Goal: Transaction & Acquisition: Purchase product/service

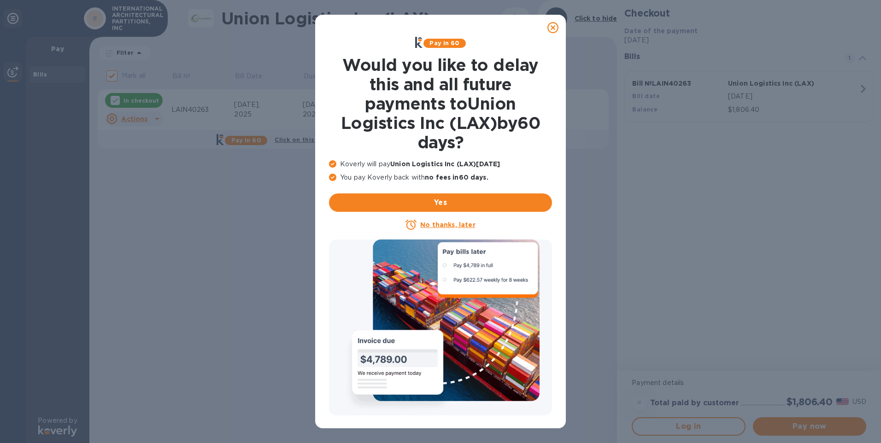
click at [552, 28] on icon at bounding box center [552, 27] width 11 height 11
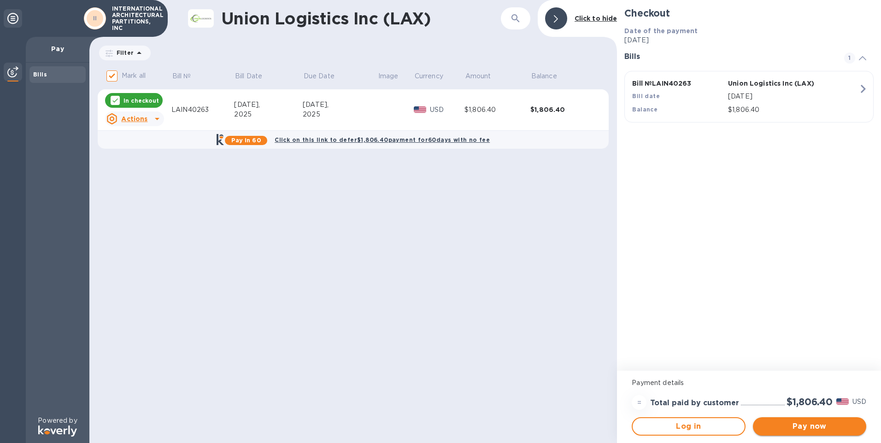
click at [800, 422] on span "Pay now" at bounding box center [809, 426] width 99 height 11
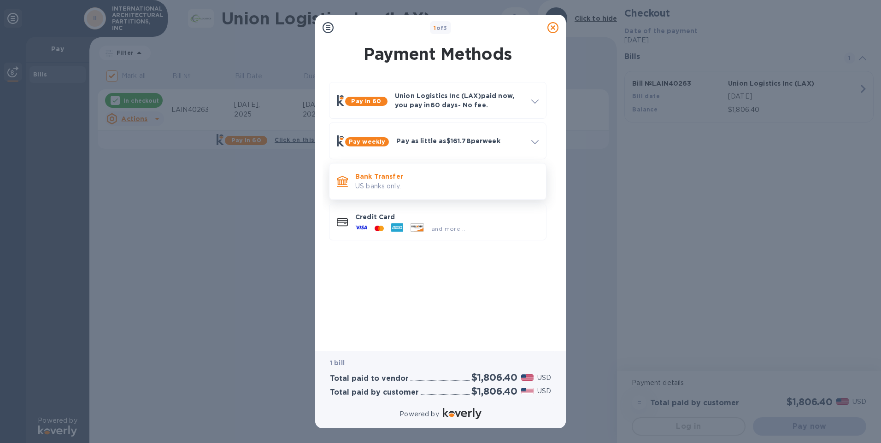
click at [466, 175] on p "Bank Transfer" at bounding box center [446, 176] width 183 height 9
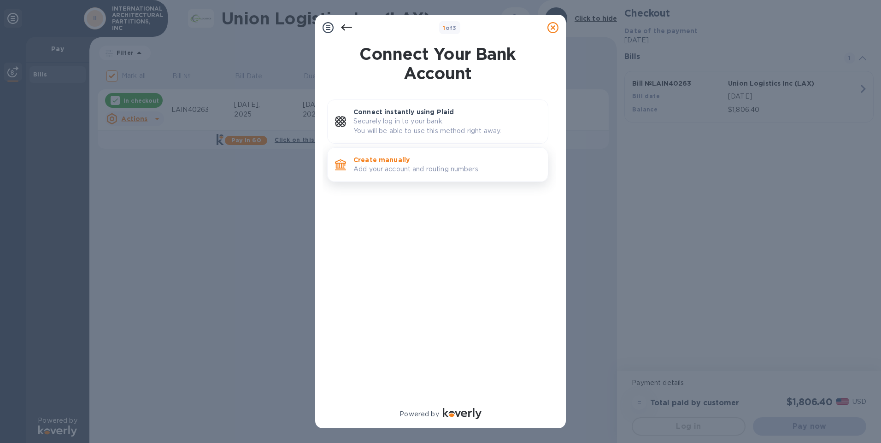
click at [496, 169] on p "Add your account and routing numbers." at bounding box center [446, 169] width 187 height 10
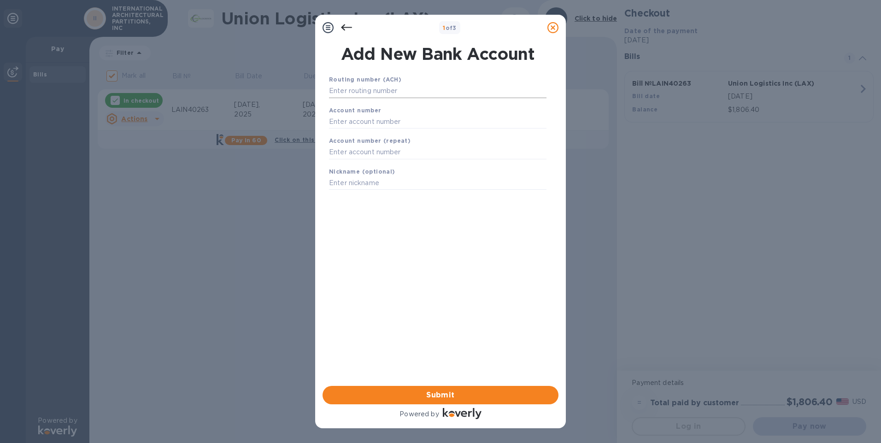
click at [412, 93] on input "text" at bounding box center [437, 91] width 217 height 14
click at [419, 94] on input "text" at bounding box center [437, 91] width 217 height 14
type input "021000322"
type input "483060624577"
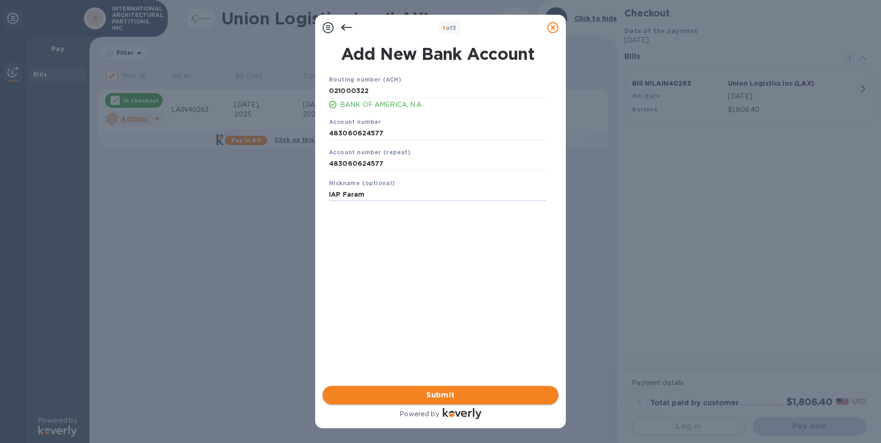
type input "IAP Faram"
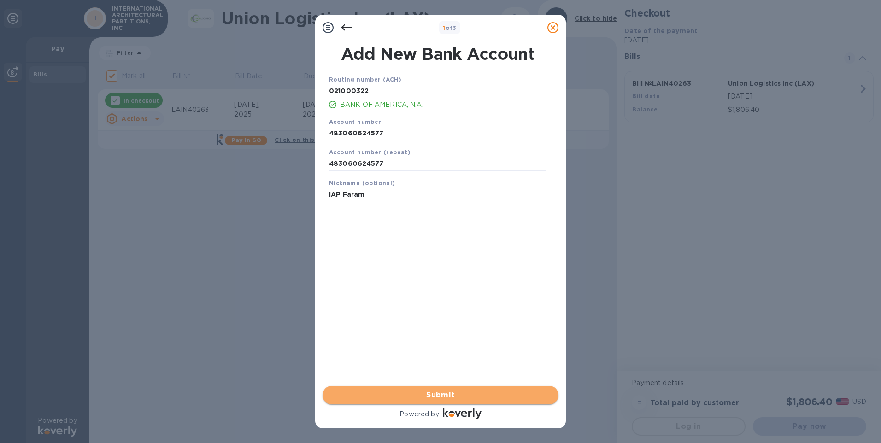
click at [462, 390] on span "Submit" at bounding box center [440, 395] width 221 height 11
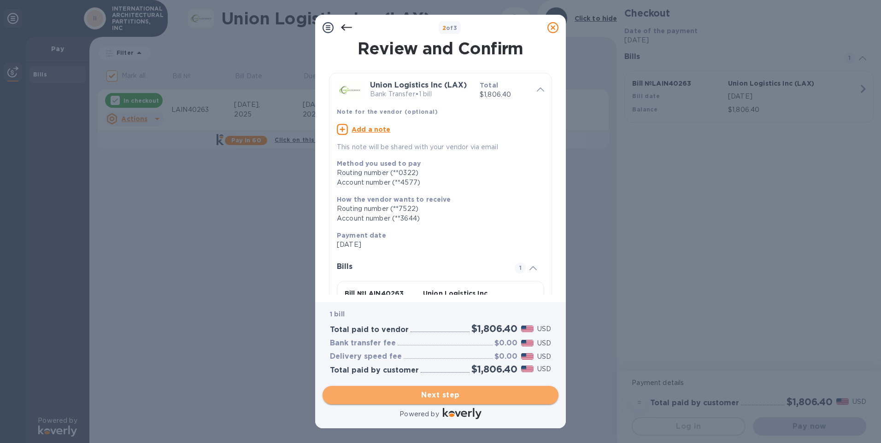
click at [479, 393] on span "Next step" at bounding box center [440, 395] width 221 height 11
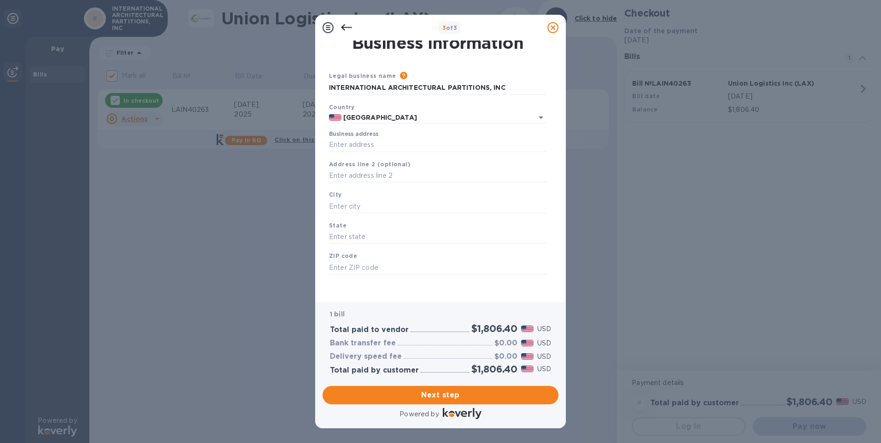
scroll to position [7, 0]
click at [412, 146] on input "Business address" at bounding box center [437, 143] width 217 height 14
type input "[STREET_ADDRESS]"
type input "36 floor"
type input "[US_STATE]"
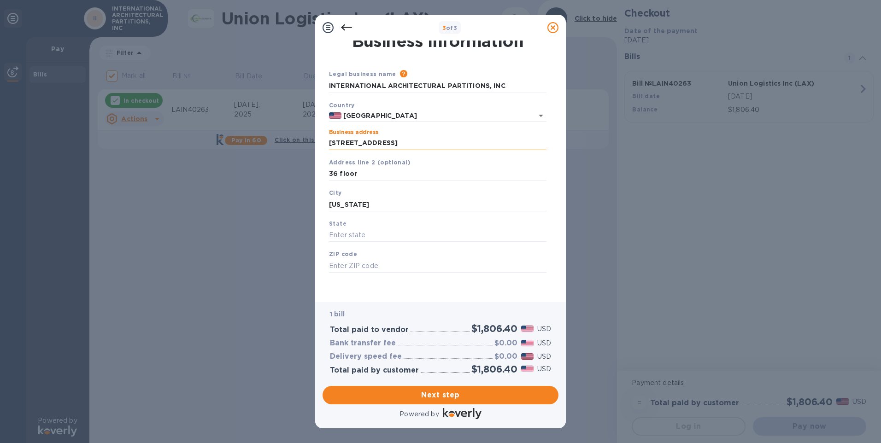
type input "NY"
type input "10123"
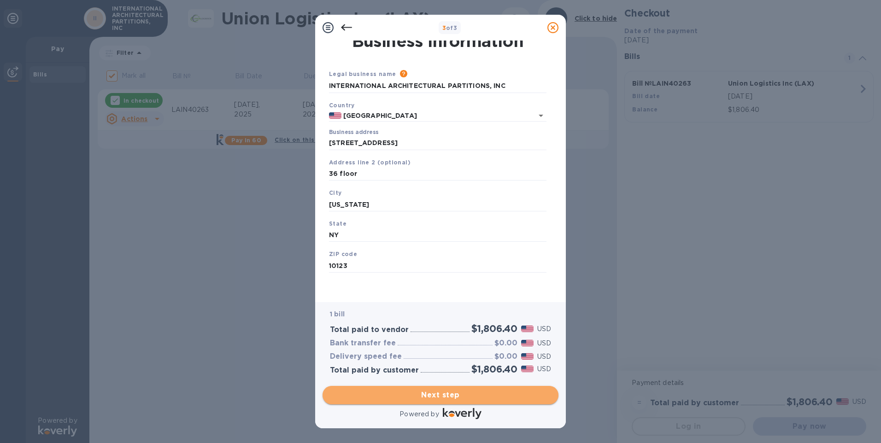
click at [447, 398] on span "Next step" at bounding box center [440, 395] width 221 height 11
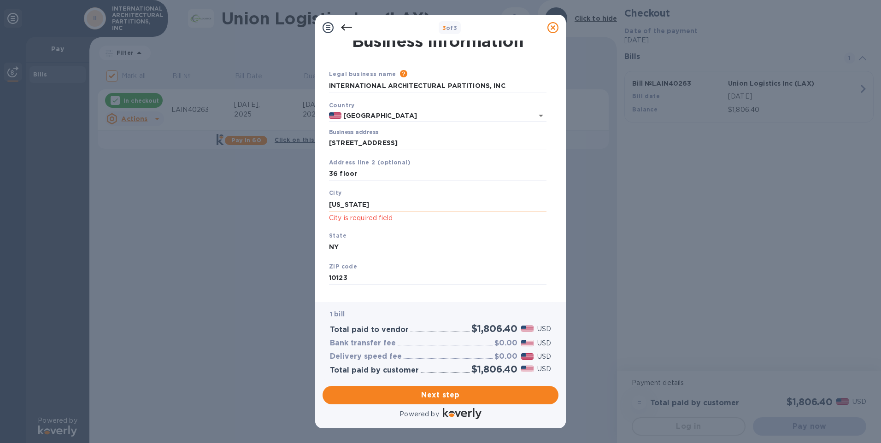
click at [405, 206] on input "[US_STATE]" at bounding box center [437, 205] width 217 height 14
click at [427, 400] on span "Next step" at bounding box center [440, 395] width 221 height 11
click at [346, 205] on input "[US_STATE]" at bounding box center [437, 205] width 217 height 14
type input "NewYork"
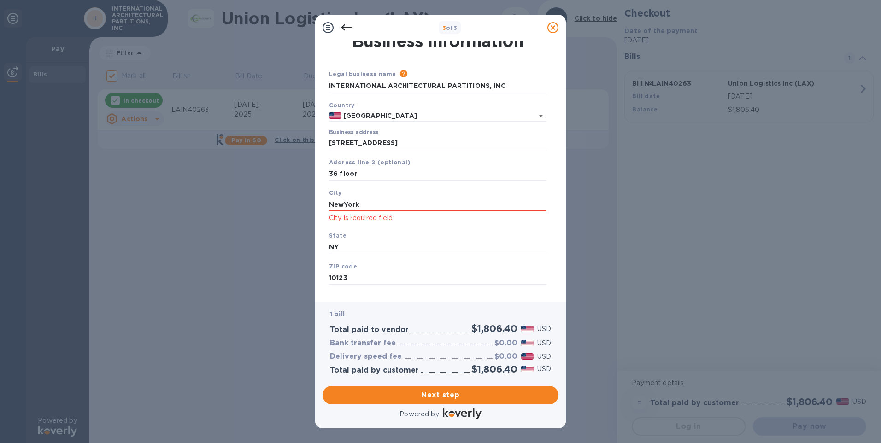
click at [435, 230] on div "State [US_STATE]" at bounding box center [437, 242] width 225 height 31
click at [428, 202] on input "NewYork" at bounding box center [437, 205] width 217 height 14
click at [328, 204] on div "City [GEOGRAPHIC_DATA] is required field" at bounding box center [437, 205] width 225 height 43
click at [331, 205] on input "NewYork" at bounding box center [437, 205] width 217 height 14
drag, startPoint x: 345, startPoint y: 210, endPoint x: 250, endPoint y: 206, distance: 95.9
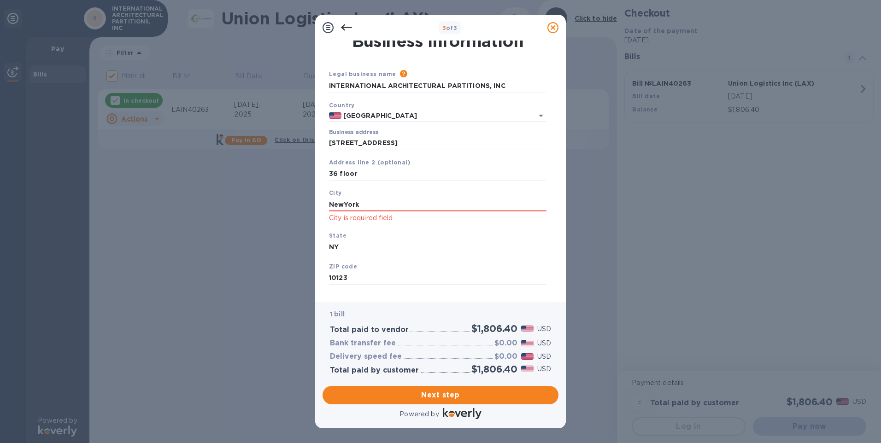
click at [249, 207] on div "3 of 3 Business Information Legal business name Please provide the legal name t…" at bounding box center [440, 221] width 881 height 443
type input "[US_STATE]"
click at [490, 227] on div "State [US_STATE]" at bounding box center [437, 242] width 225 height 31
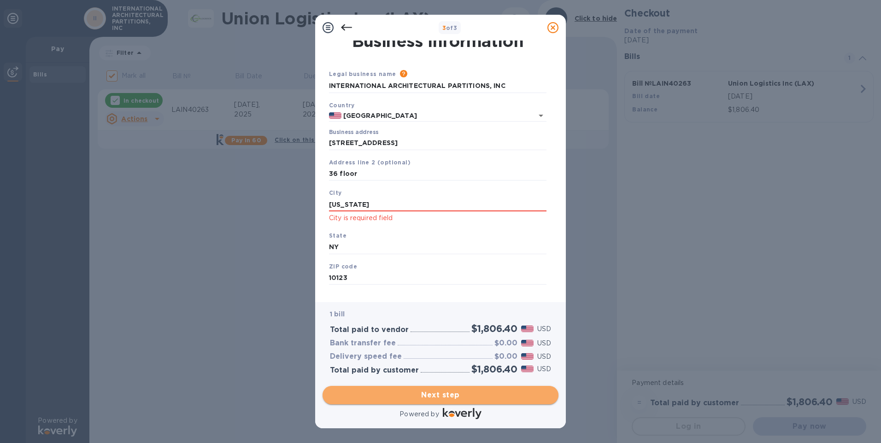
click at [468, 394] on span "Next step" at bounding box center [440, 395] width 221 height 11
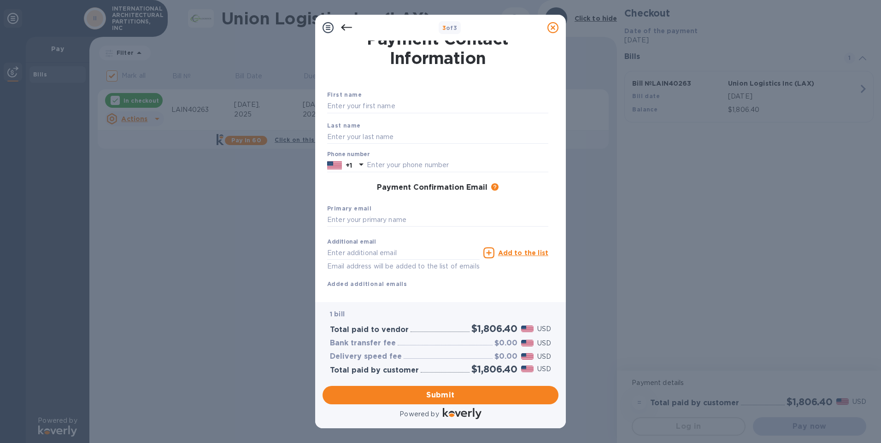
scroll to position [0, 0]
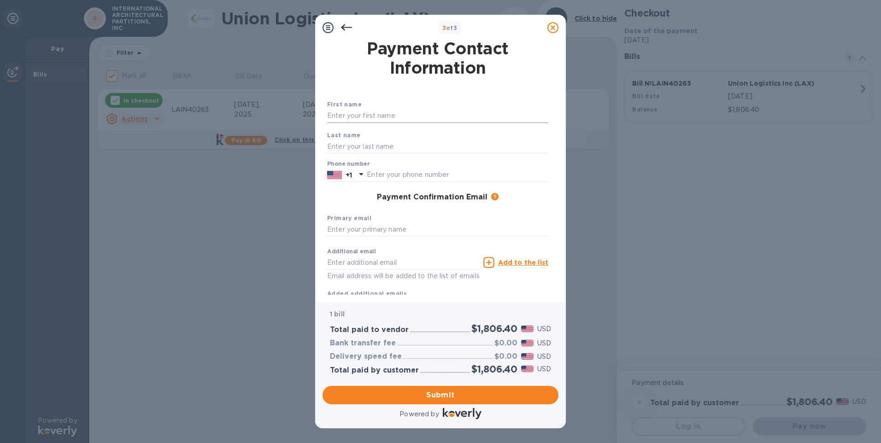
click at [407, 120] on input "text" at bounding box center [437, 116] width 221 height 14
type input "IAP"
type input "Faram"
type input "2129041110"
type input "[EMAIL_ADDRESS][DOMAIN_NAME]"
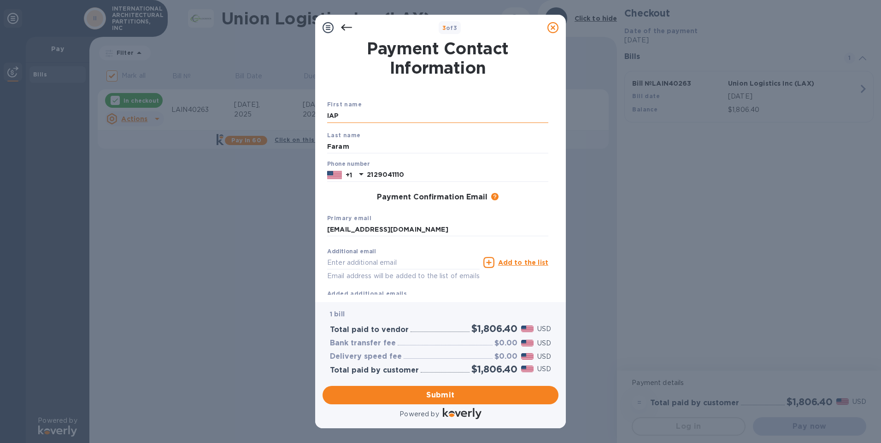
type input "[EMAIL_ADDRESS][DOMAIN_NAME]"
click at [530, 204] on div "Payment Confirmation Email The added email addresses will be used to send the p…" at bounding box center [437, 197] width 228 height 17
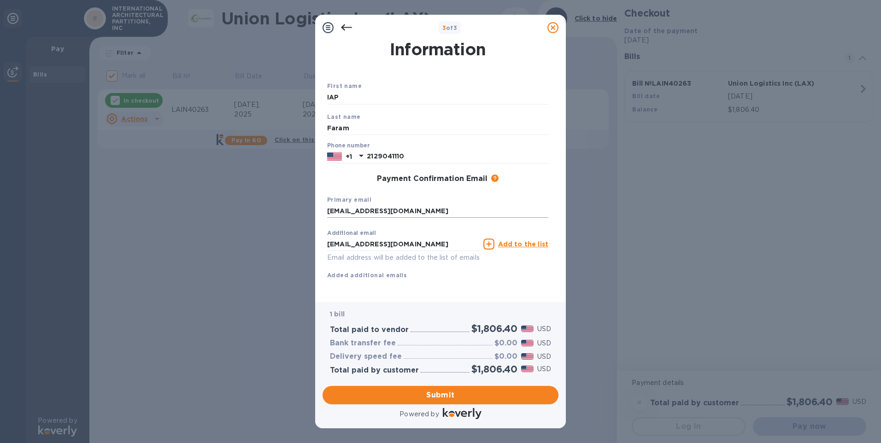
scroll to position [29, 0]
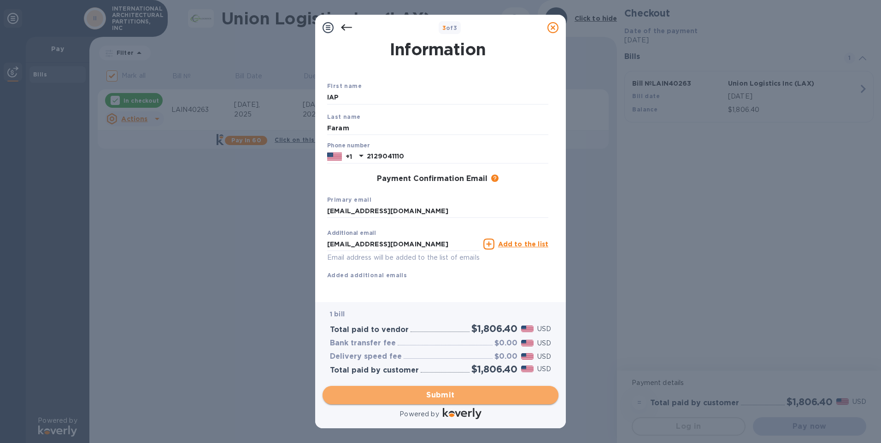
click at [486, 395] on span "Submit" at bounding box center [440, 395] width 221 height 11
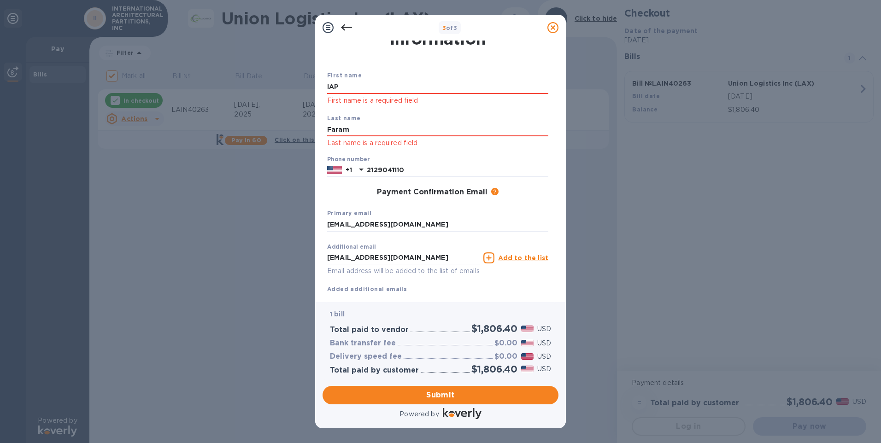
drag, startPoint x: 372, startPoint y: 86, endPoint x: 320, endPoint y: 86, distance: 52.0
click at [321, 86] on div "Payment Contact Information First name IAP First name is a required field Last …" at bounding box center [440, 172] width 251 height 262
drag, startPoint x: 351, startPoint y: 131, endPoint x: 303, endPoint y: 131, distance: 47.9
click at [303, 131] on div "3 of 3 Payment Contact Information First name First name is a required field La…" at bounding box center [440, 221] width 881 height 443
click at [348, 84] on input "text" at bounding box center [437, 87] width 221 height 14
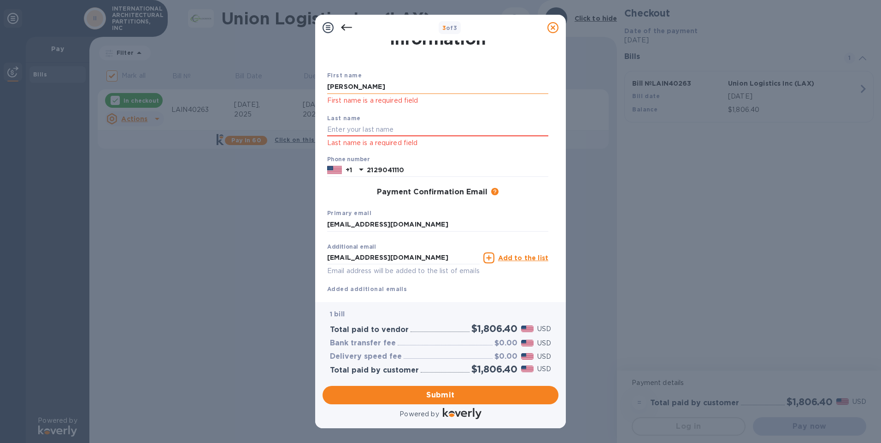
type input "[PERSON_NAME]"
click at [519, 198] on div "Payment Confirmation Email The added email addresses will be used to send the p…" at bounding box center [437, 192] width 228 height 17
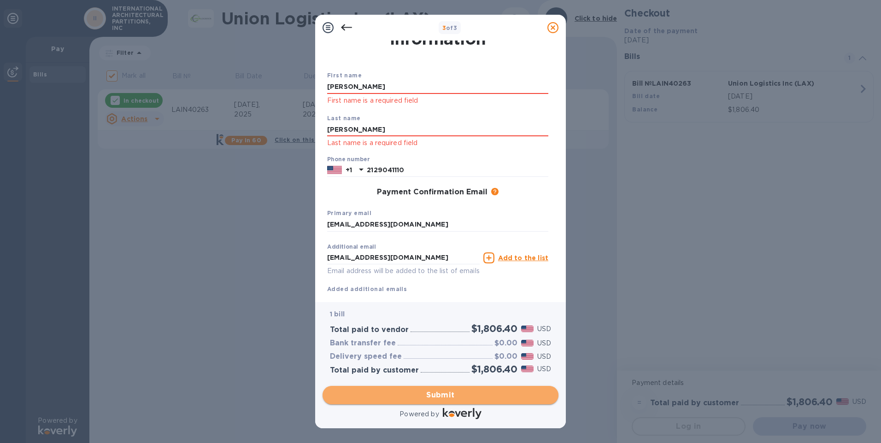
click at [451, 392] on span "Submit" at bounding box center [440, 395] width 221 height 11
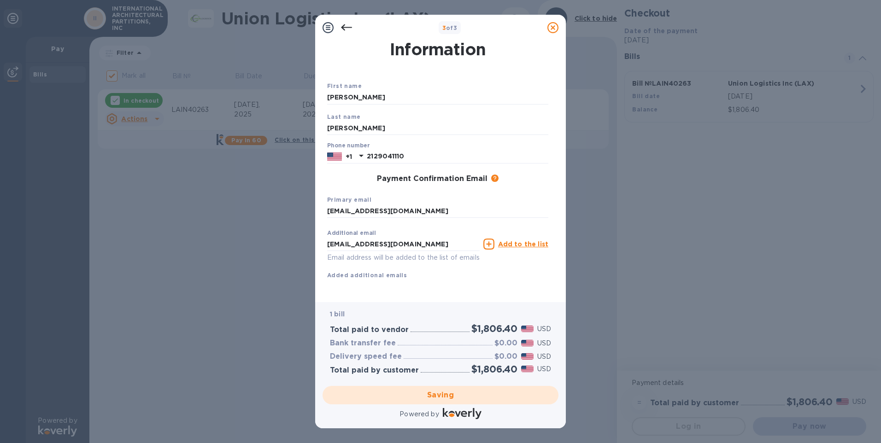
checkbox input "false"
